Goal: Information Seeking & Learning: Learn about a topic

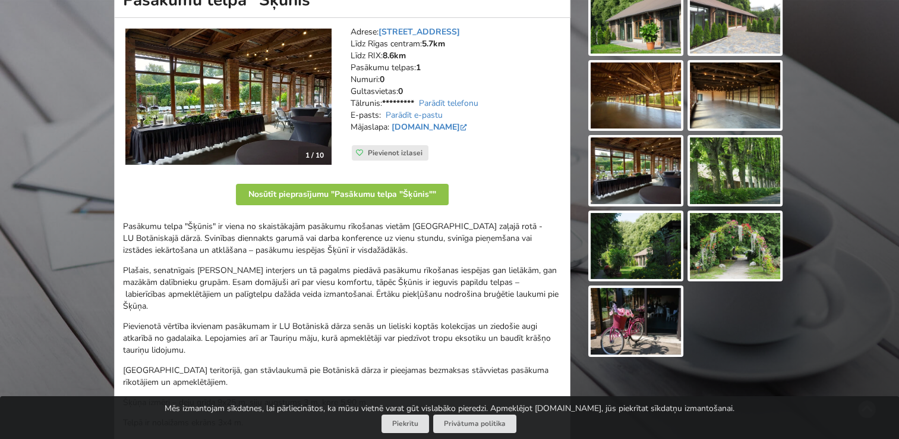
scroll to position [39, 0]
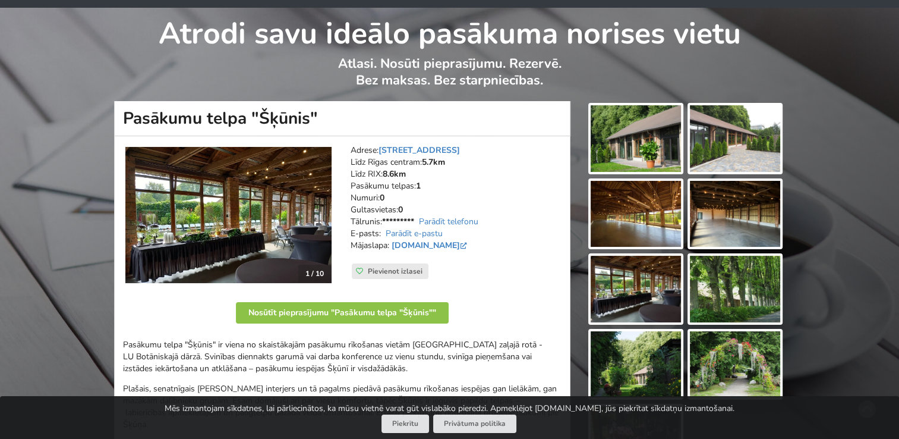
click at [638, 146] on img at bounding box center [636, 138] width 90 height 67
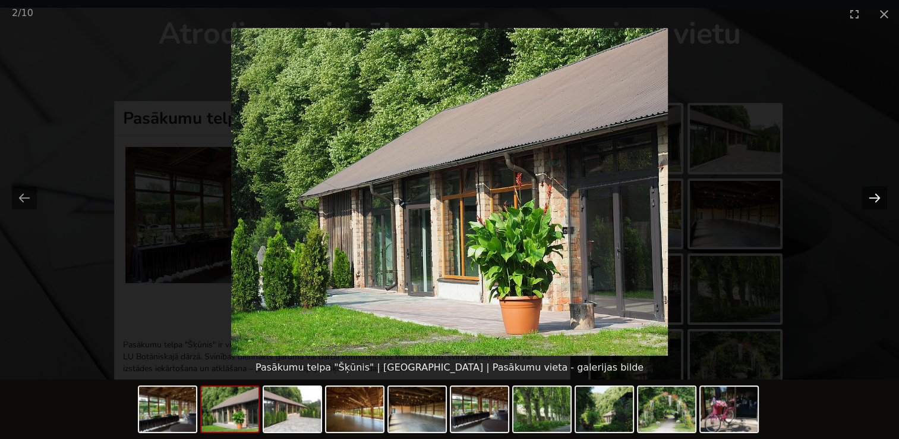
click at [875, 196] on button "Next slide" at bounding box center [874, 197] width 25 height 23
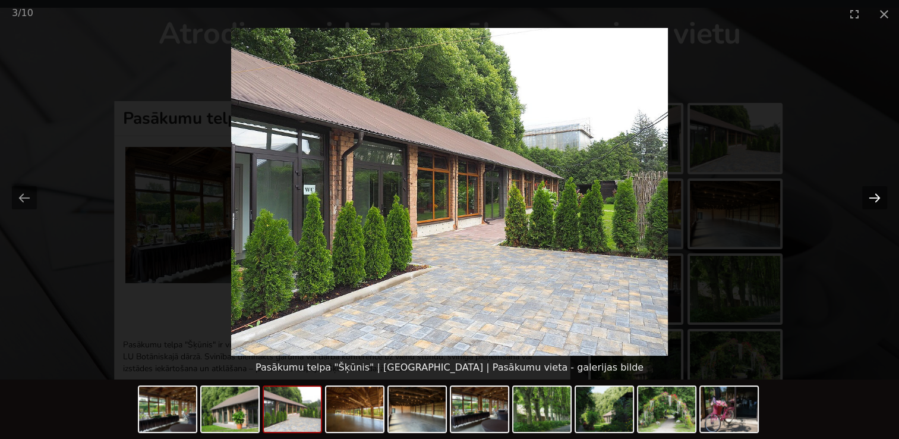
click at [875, 196] on button "Next slide" at bounding box center [874, 197] width 25 height 23
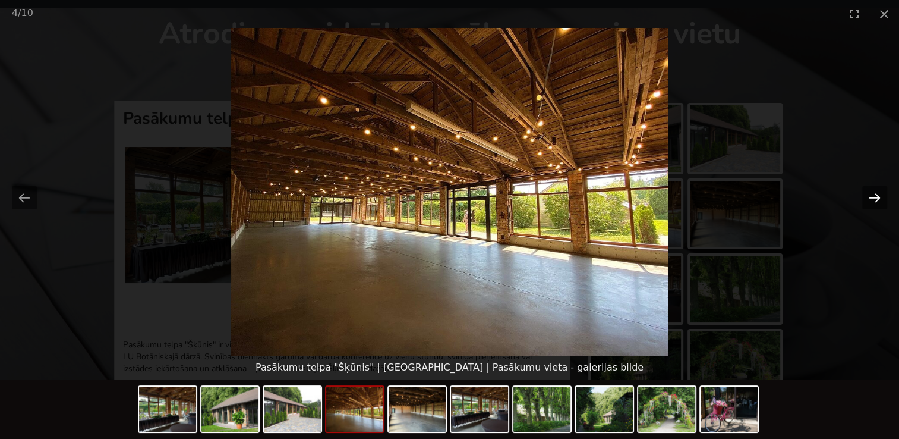
click at [874, 196] on button "Next slide" at bounding box center [874, 197] width 25 height 23
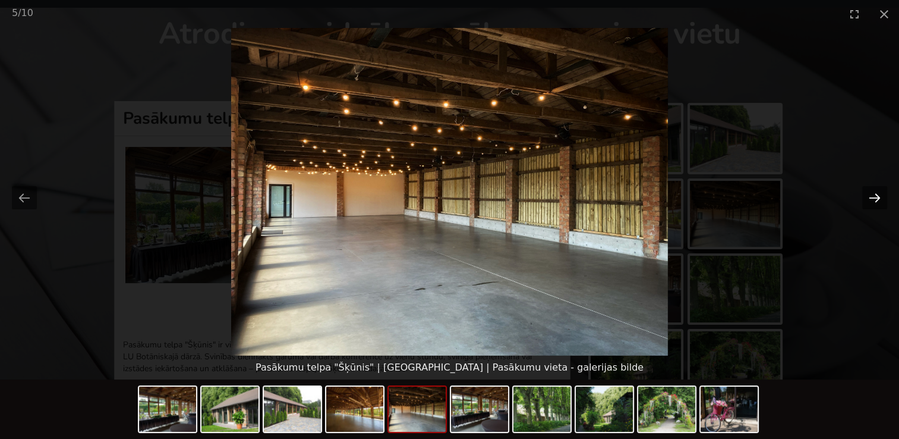
click at [874, 196] on button "Next slide" at bounding box center [874, 197] width 25 height 23
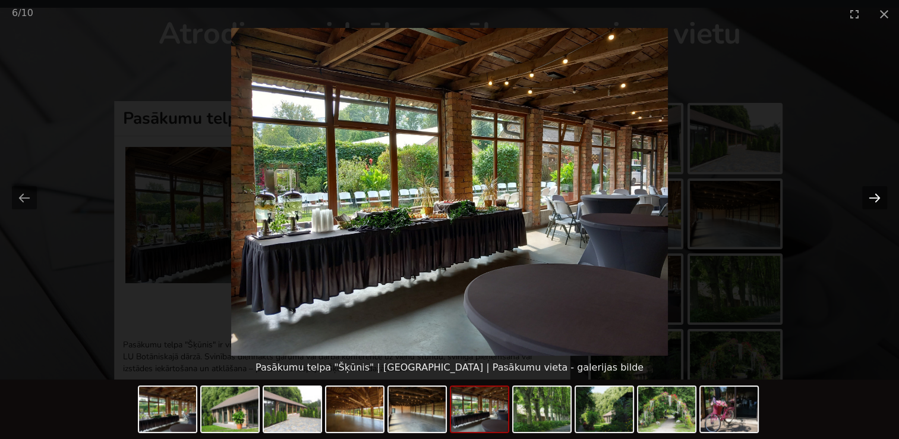
click at [874, 196] on button "Next slide" at bounding box center [874, 197] width 25 height 23
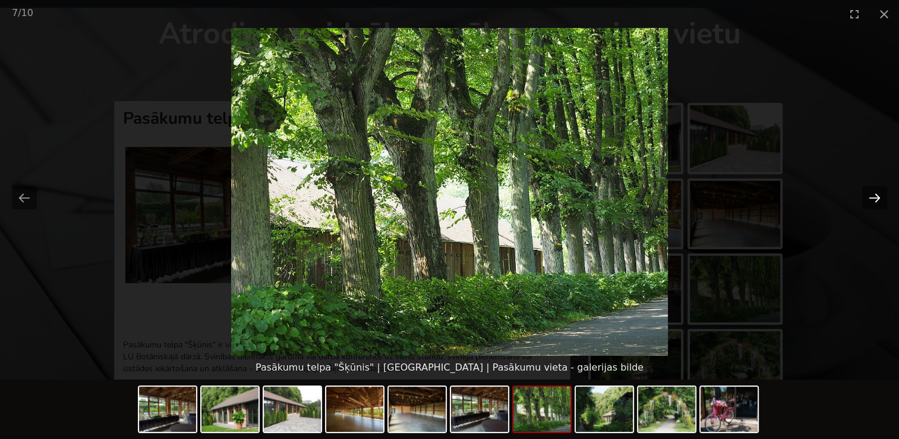
click at [874, 196] on button "Next slide" at bounding box center [874, 197] width 25 height 23
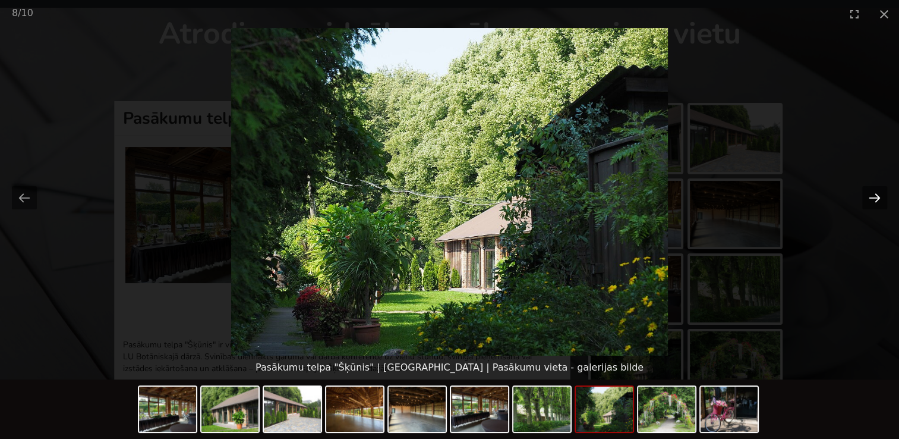
click at [872, 196] on button "Next slide" at bounding box center [874, 197] width 25 height 23
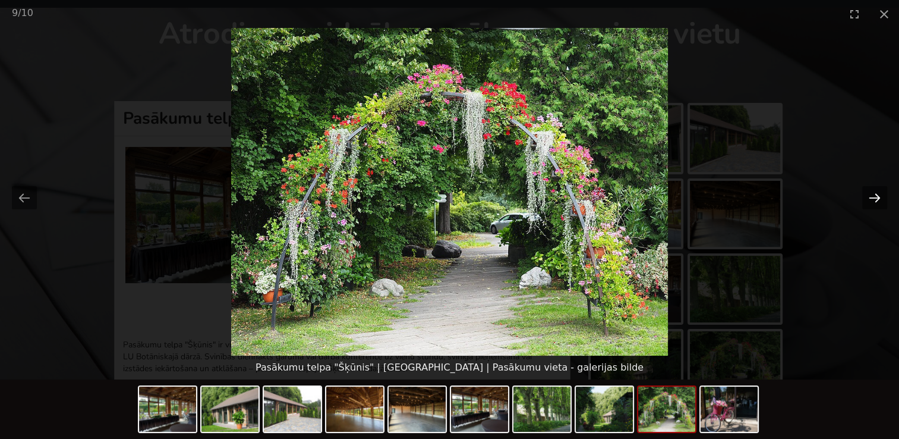
click at [872, 196] on button "Next slide" at bounding box center [874, 197] width 25 height 23
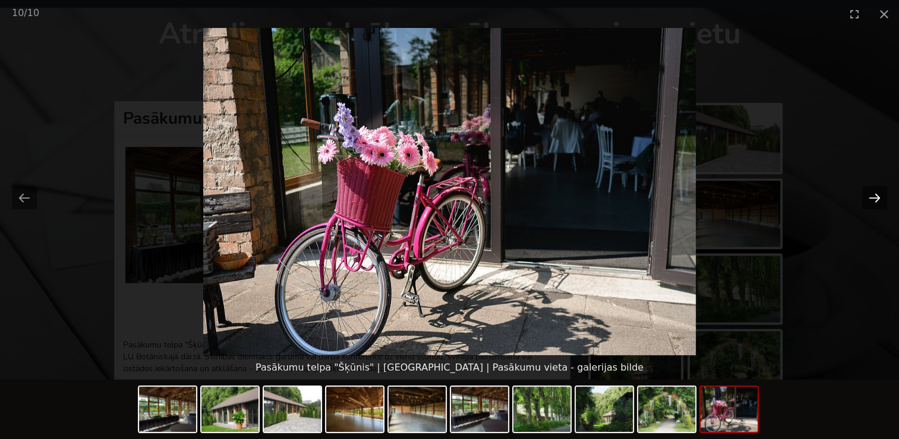
click at [872, 196] on button "Next slide" at bounding box center [874, 197] width 25 height 23
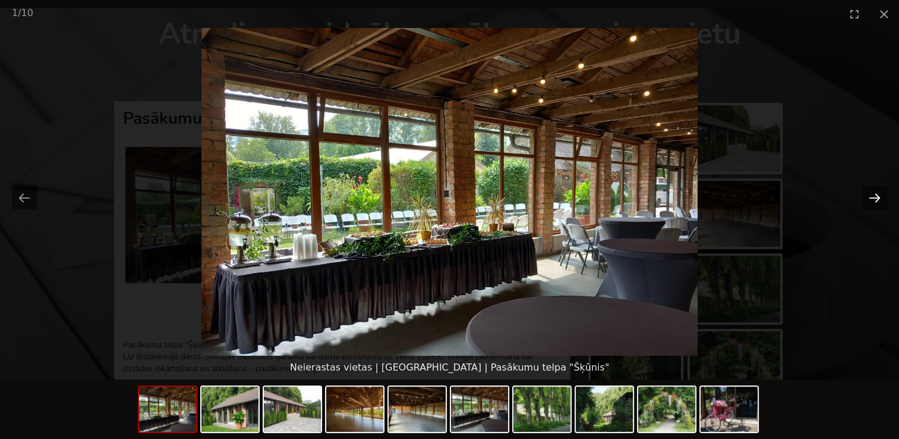
click at [872, 196] on button "Next slide" at bounding box center [874, 197] width 25 height 23
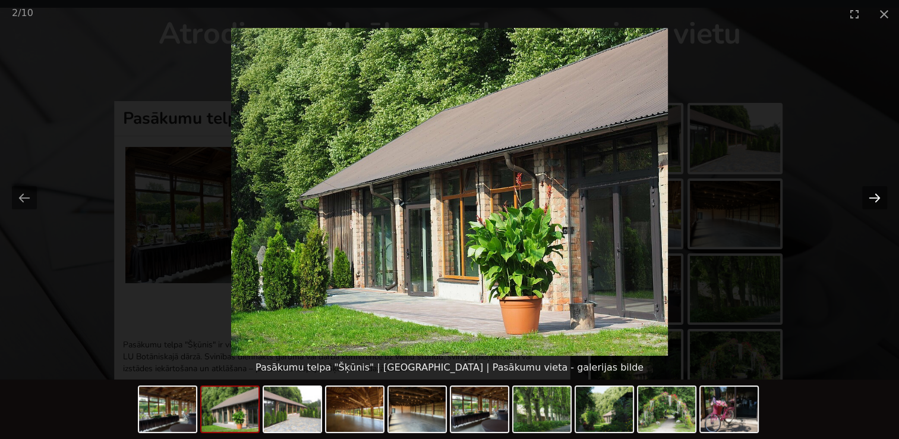
click at [872, 196] on button "Next slide" at bounding box center [874, 197] width 25 height 23
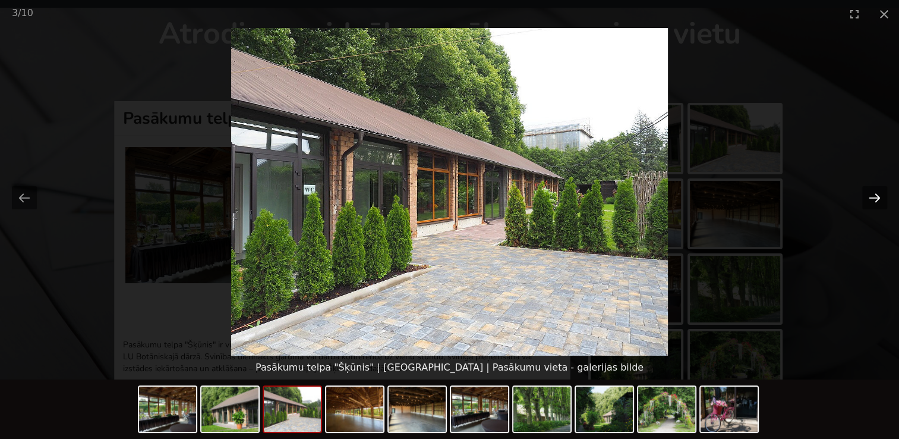
click at [872, 197] on button "Next slide" at bounding box center [874, 197] width 25 height 23
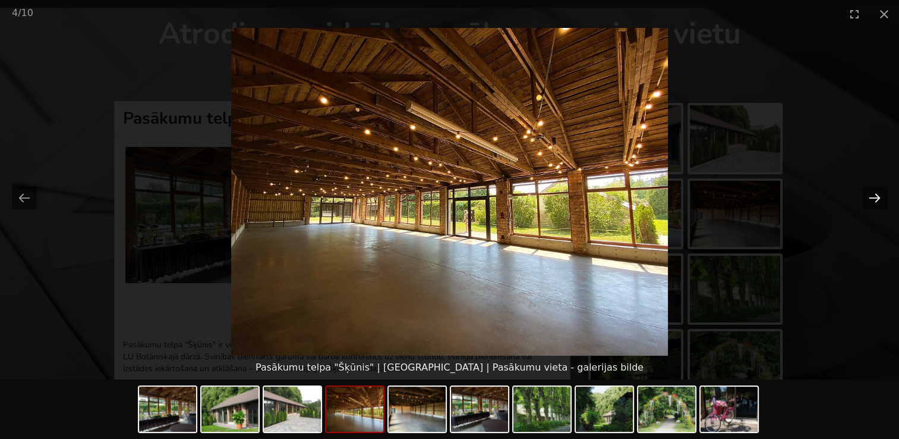
click at [871, 197] on button "Next slide" at bounding box center [874, 197] width 25 height 23
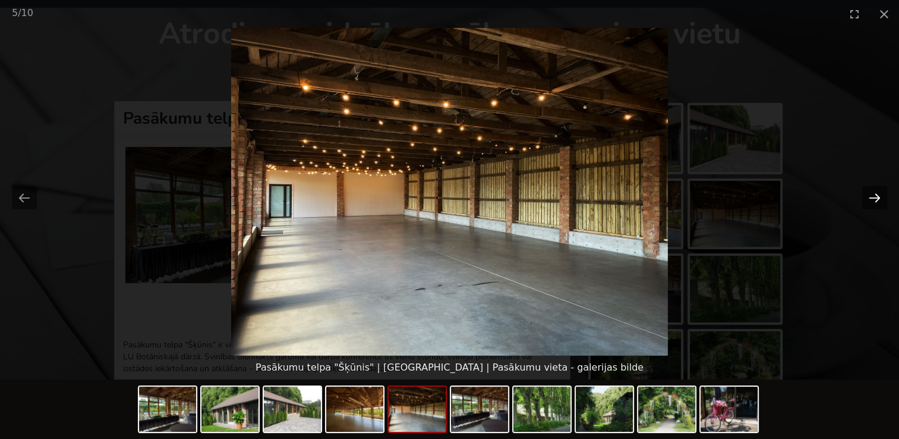
click at [871, 197] on button "Next slide" at bounding box center [874, 197] width 25 height 23
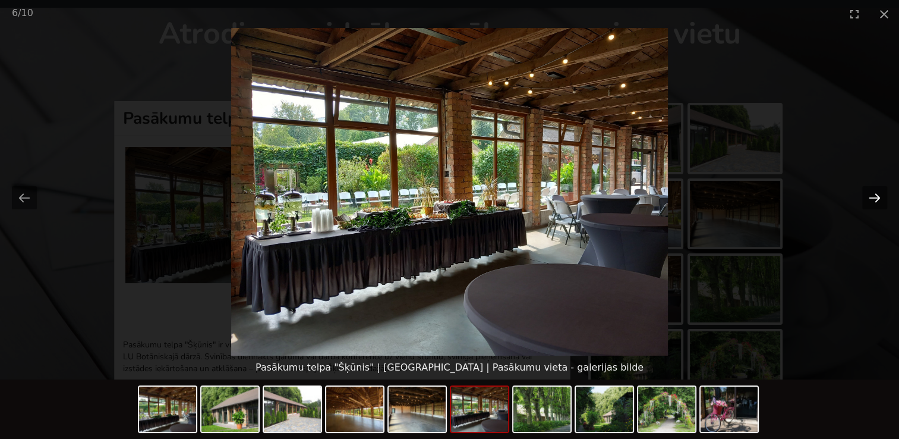
click at [871, 197] on button "Next slide" at bounding box center [874, 197] width 25 height 23
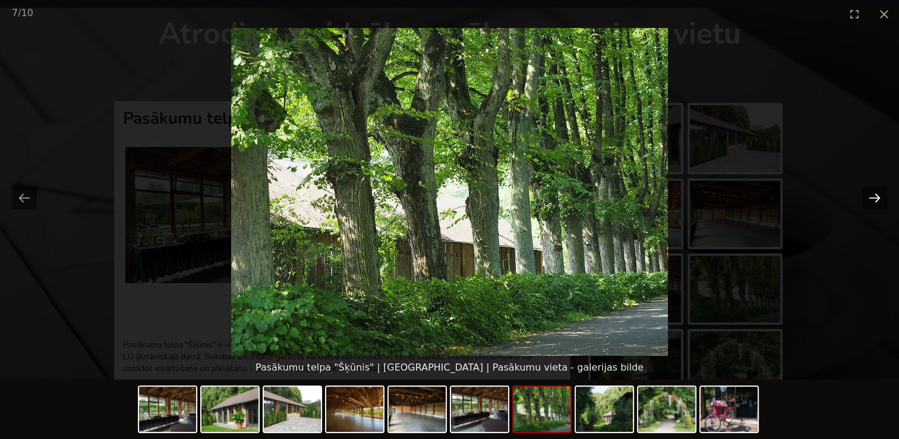
click at [871, 198] on button "Next slide" at bounding box center [874, 197] width 25 height 23
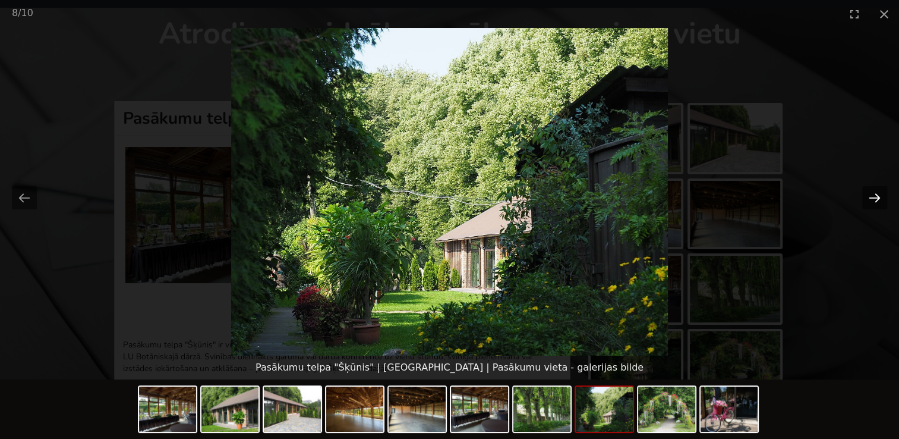
click at [871, 197] on button "Next slide" at bounding box center [874, 197] width 25 height 23
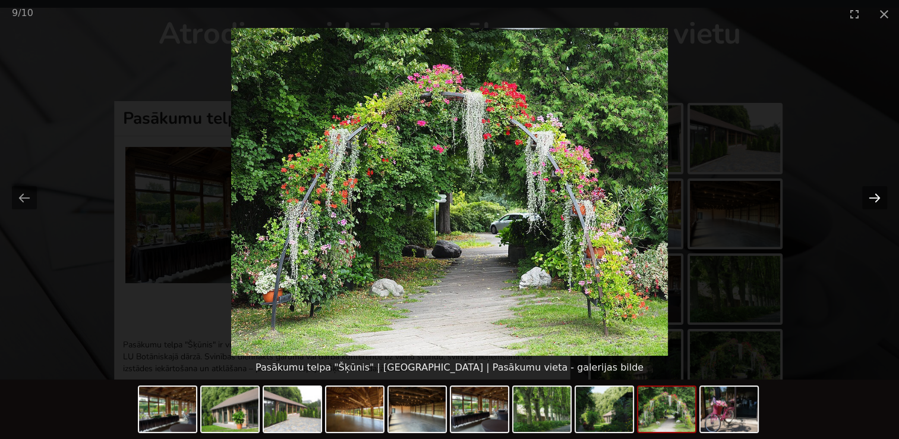
click at [871, 197] on button "Next slide" at bounding box center [874, 197] width 25 height 23
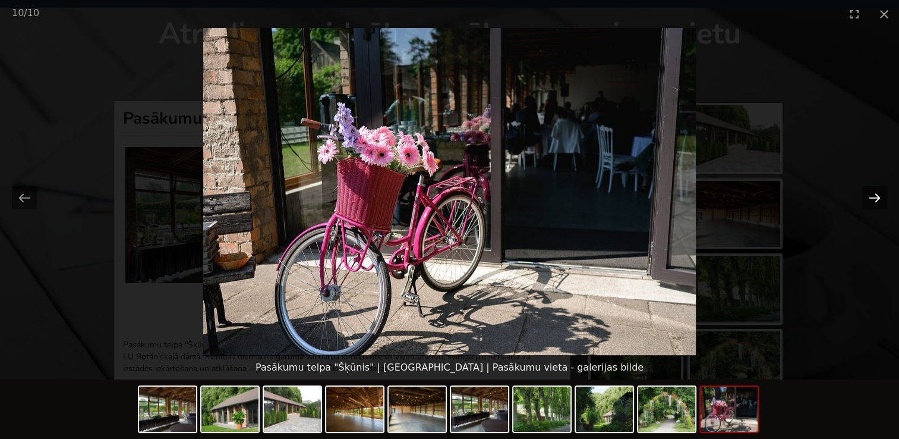
click at [871, 198] on button "Next slide" at bounding box center [874, 197] width 25 height 23
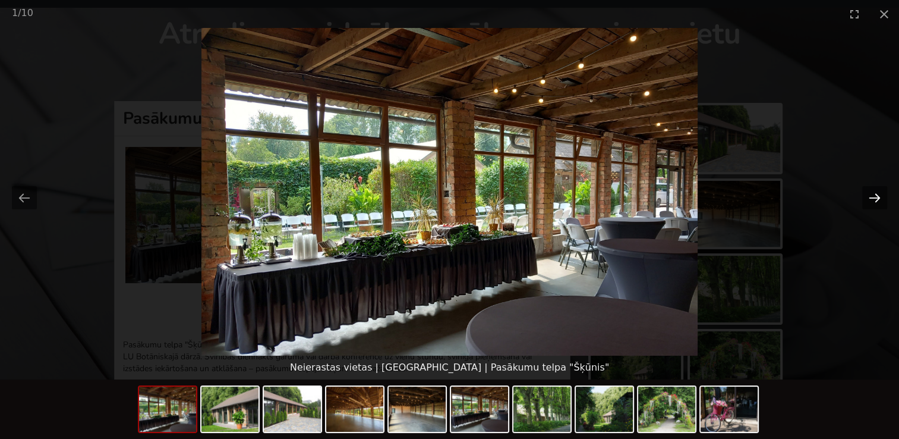
click at [871, 198] on button "Next slide" at bounding box center [874, 197] width 25 height 23
